Goal: Transaction & Acquisition: Purchase product/service

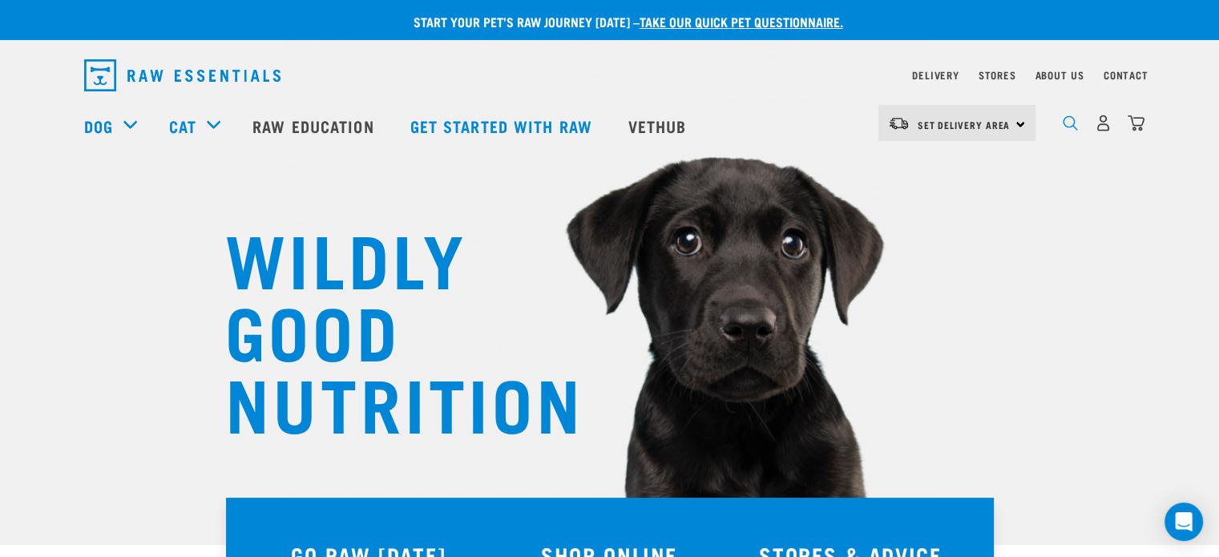
click at [1067, 131] on img "dropdown navigation" at bounding box center [1069, 122] width 15 height 15
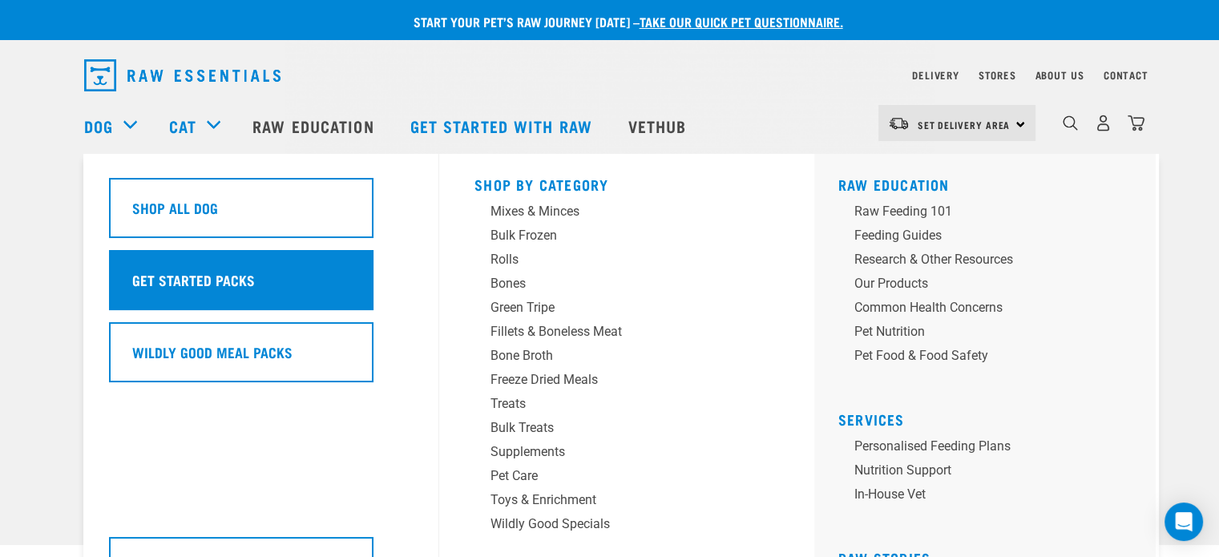
click at [190, 275] on h5 "Get Started Packs" at bounding box center [193, 279] width 123 height 21
click at [142, 269] on h5 "Get Started Packs" at bounding box center [193, 279] width 123 height 21
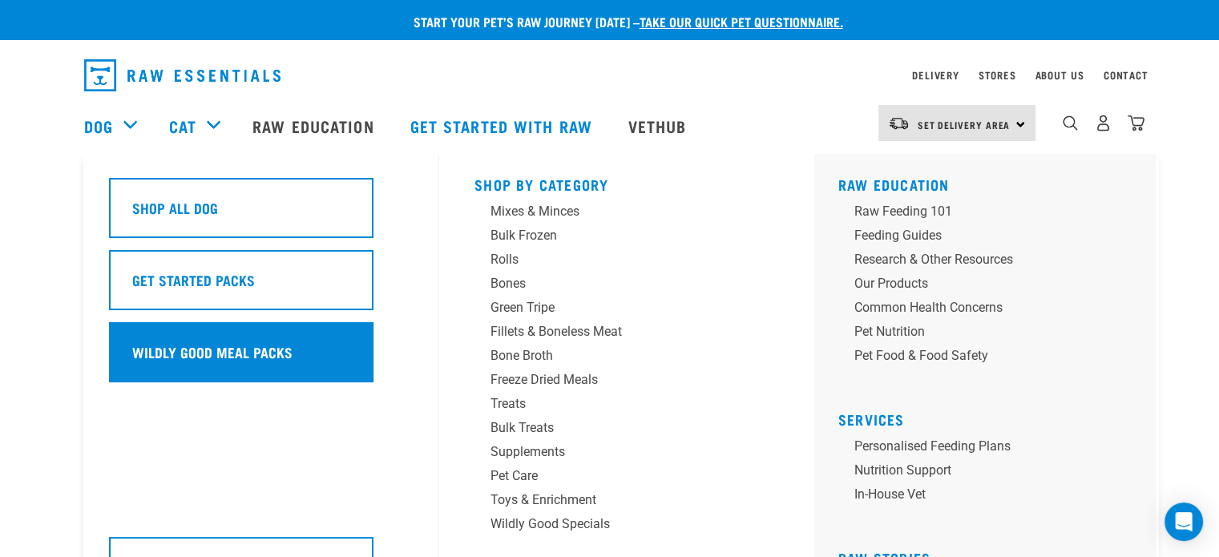
click at [277, 359] on h5 "Wildly Good Meal Packs" at bounding box center [212, 351] width 160 height 21
click at [321, 343] on div "Wildly Good Meal Packs" at bounding box center [241, 352] width 264 height 60
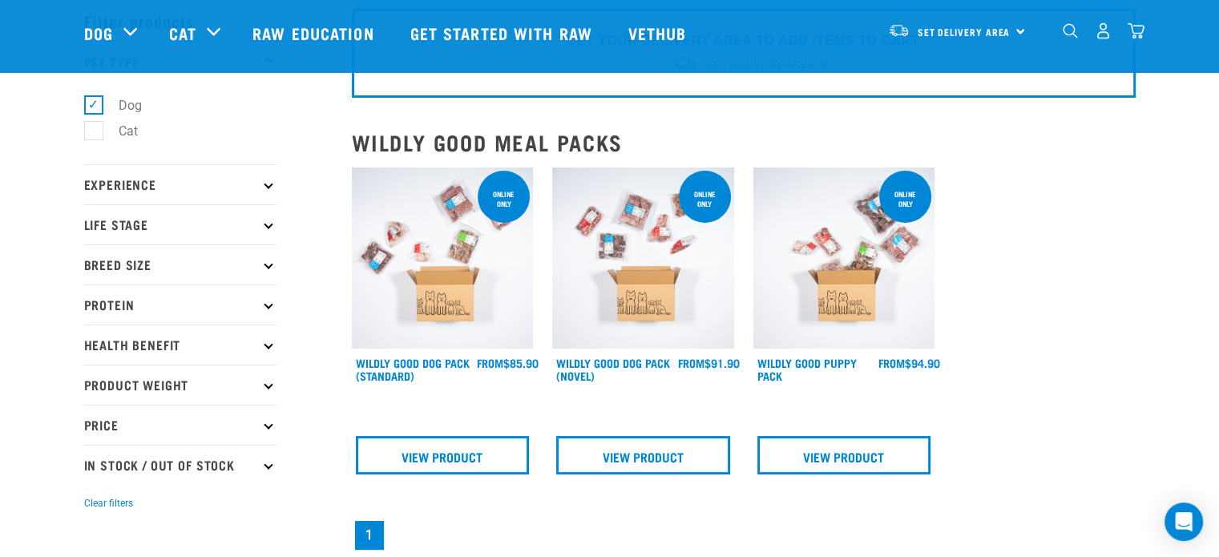
scroll to position [76, 0]
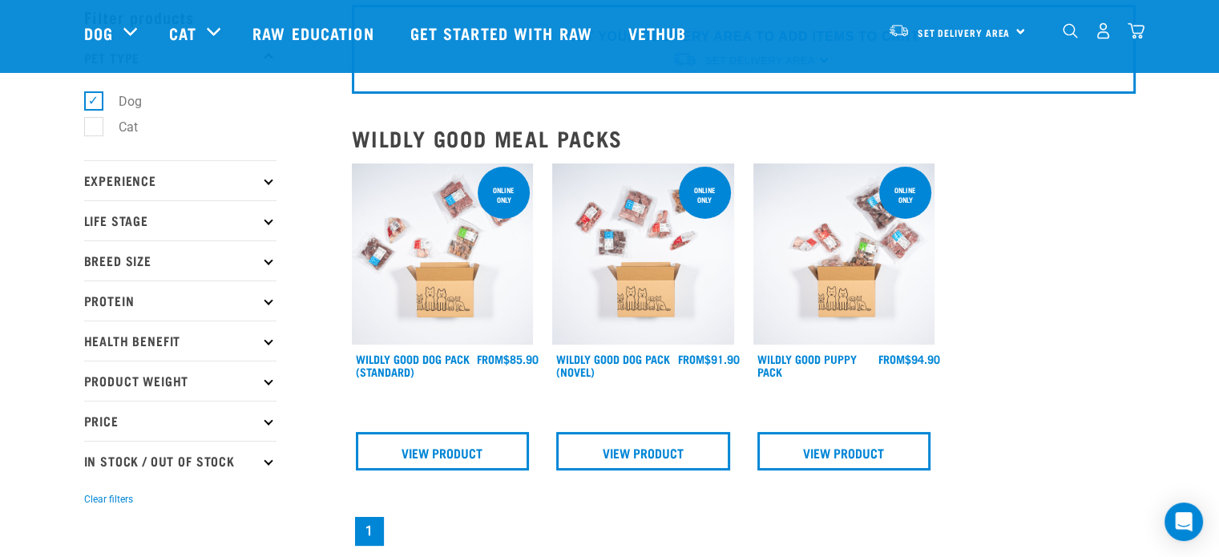
click at [453, 310] on img at bounding box center [443, 254] width 182 height 182
